Goal: Find specific page/section: Locate a particular part of the current website

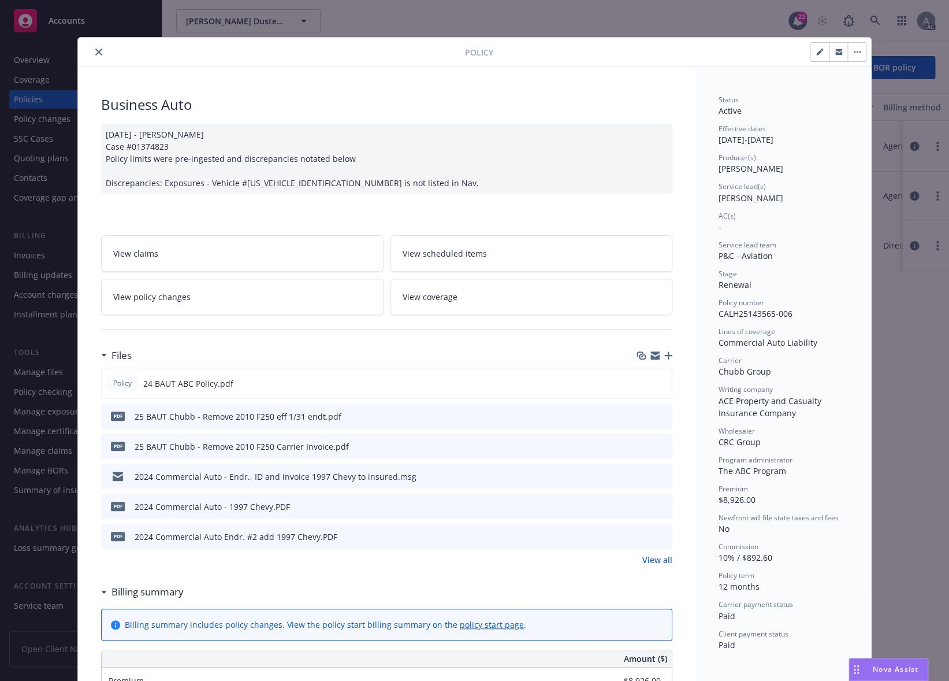
click at [95, 55] on icon "close" at bounding box center [98, 52] width 7 height 7
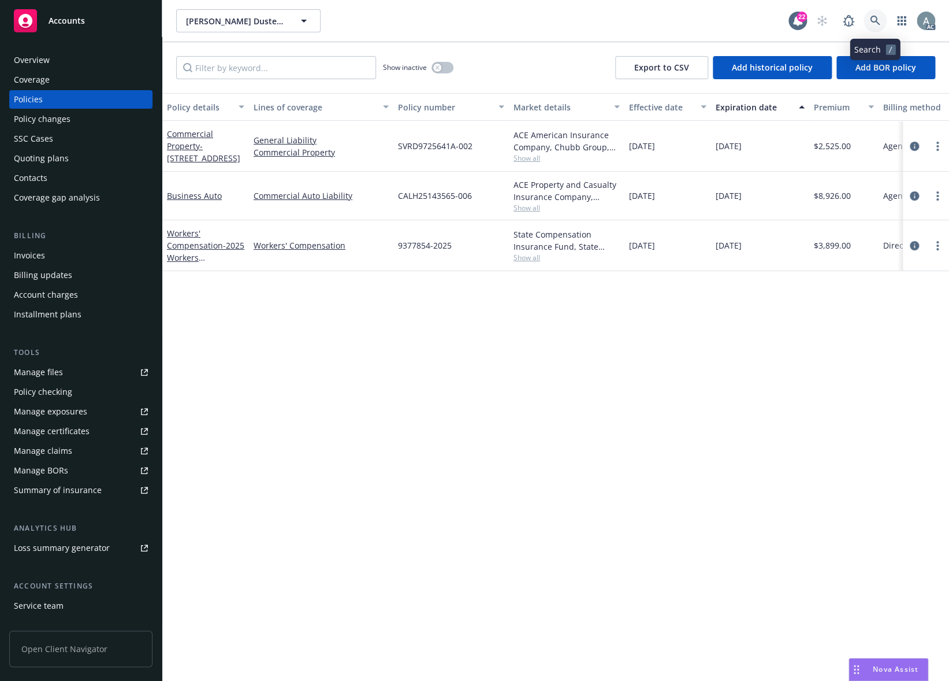
click at [869, 19] on link at bounding box center [875, 20] width 23 height 23
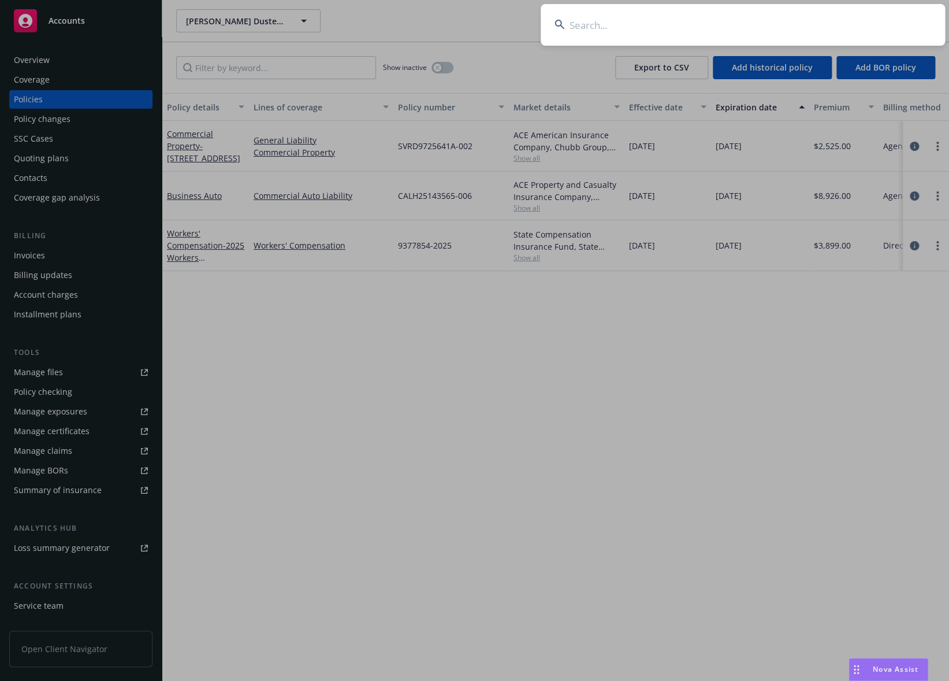
paste input "GMI-0553-02"
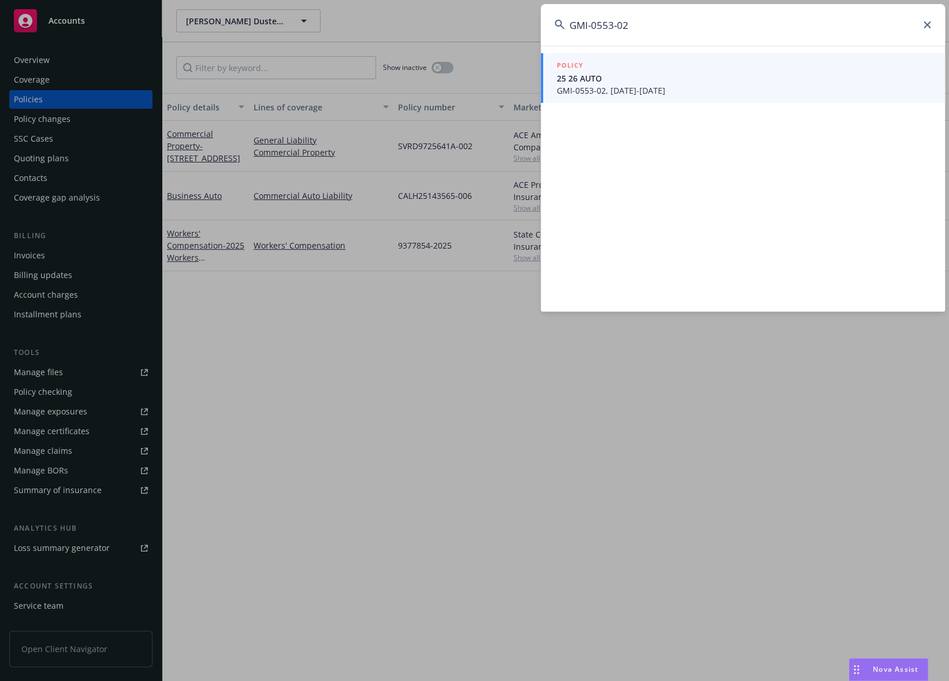
type input "GMI-0553-02"
click at [658, 83] on span "25 26 AUTO" at bounding box center [744, 78] width 374 height 12
